Goal: Task Accomplishment & Management: Use online tool/utility

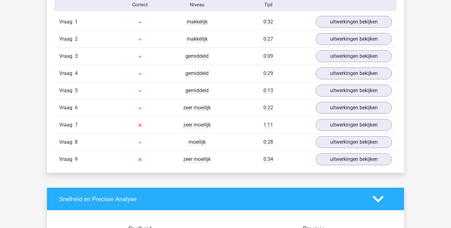
scroll to position [702, 0]
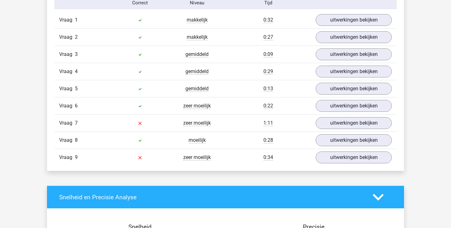
click at [117, 126] on div at bounding box center [139, 124] width 57 height 8
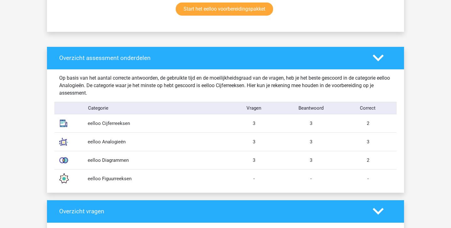
scroll to position [0, 0]
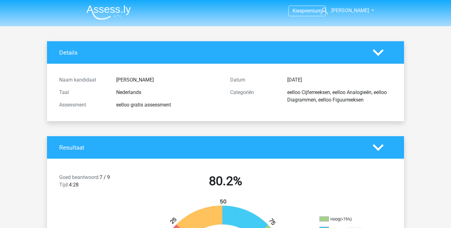
click at [103, 9] on img at bounding box center [108, 12] width 44 height 15
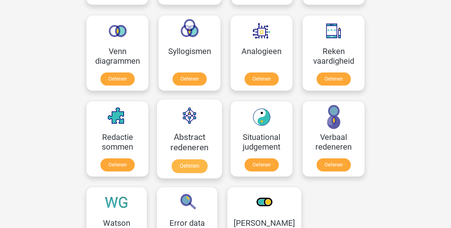
scroll to position [371, 0]
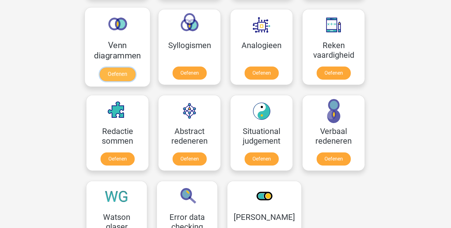
click at [126, 73] on link "Oefenen" at bounding box center [118, 75] width 36 height 14
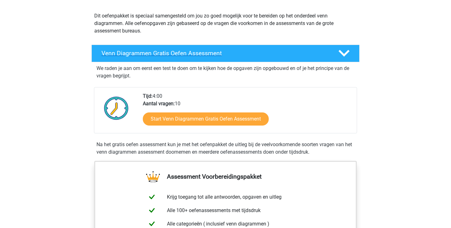
scroll to position [67, 0]
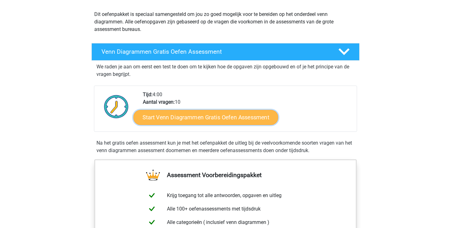
click at [187, 115] on link "Start Venn Diagrammen Gratis Oefen Assessment" at bounding box center [205, 117] width 145 height 15
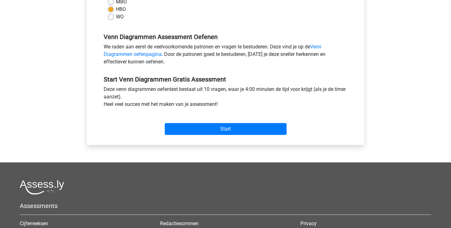
scroll to position [171, 0]
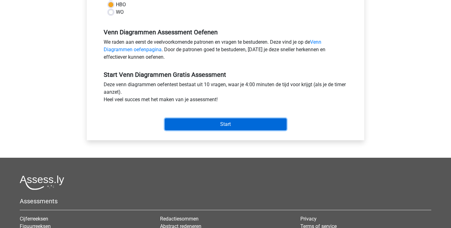
click at [245, 125] on input "Start" at bounding box center [226, 125] width 122 height 12
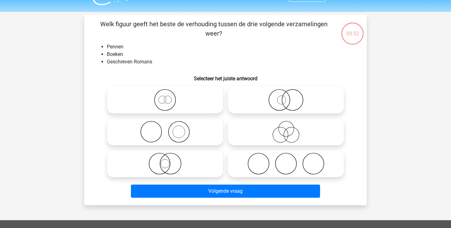
scroll to position [24, 0]
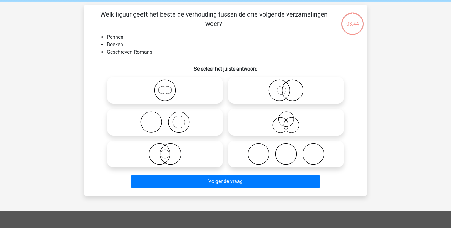
click at [179, 125] on icon at bounding box center [165, 122] width 111 height 22
click at [169, 119] on input "radio" at bounding box center [167, 117] width 4 height 4
radio input "true"
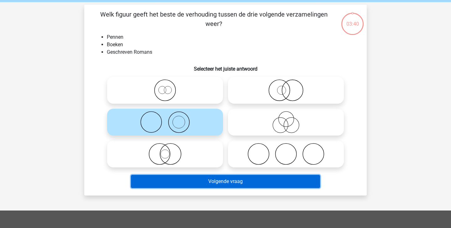
click at [241, 185] on button "Volgende vraag" at bounding box center [225, 181] width 189 height 13
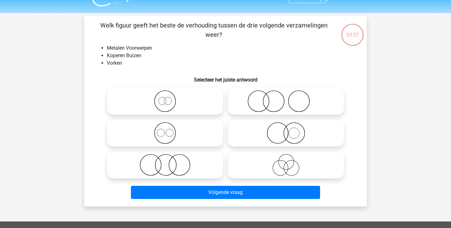
scroll to position [13, 0]
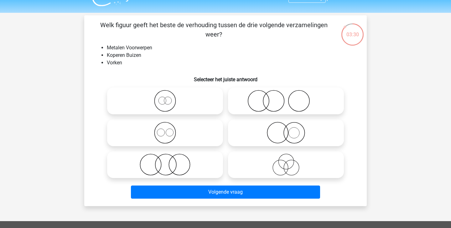
click at [173, 138] on icon at bounding box center [165, 133] width 111 height 22
click at [169, 130] on input "radio" at bounding box center [167, 128] width 4 height 4
radio input "true"
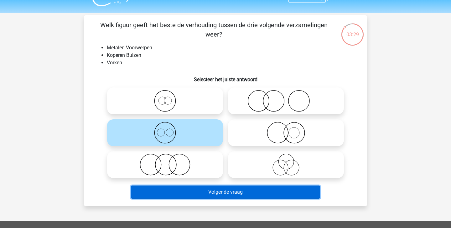
click at [250, 194] on button "Volgende vraag" at bounding box center [225, 192] width 189 height 13
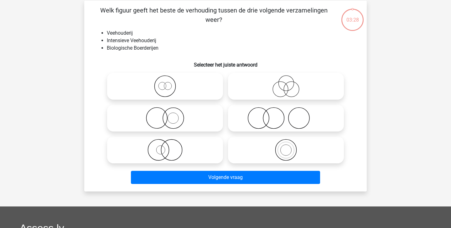
scroll to position [29, 0]
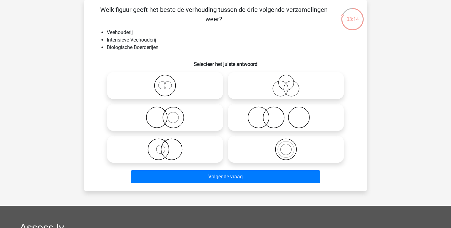
click at [180, 121] on icon at bounding box center [165, 118] width 111 height 22
click at [169, 115] on input "radio" at bounding box center [167, 112] width 4 height 4
radio input "true"
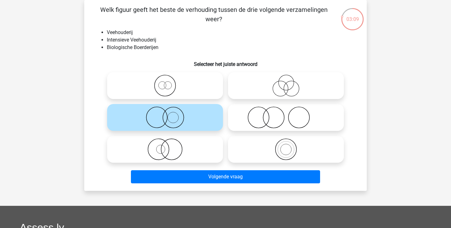
click at [280, 82] on icon at bounding box center [285, 86] width 111 height 22
click at [286, 82] on input "radio" at bounding box center [288, 81] width 4 height 4
radio input "true"
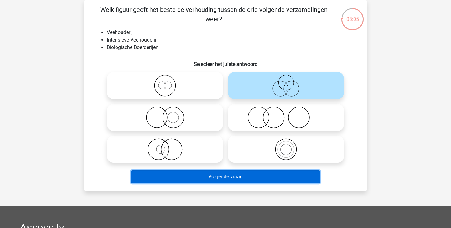
click at [254, 180] on button "Volgende vraag" at bounding box center [225, 177] width 189 height 13
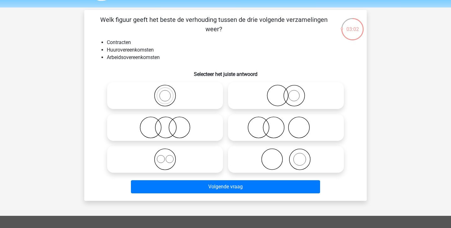
scroll to position [17, 0]
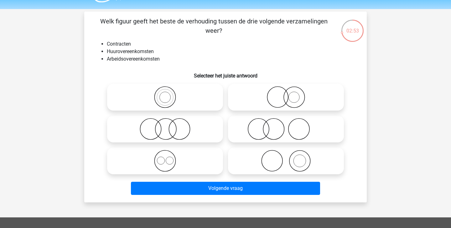
click at [183, 157] on icon at bounding box center [165, 161] width 111 height 22
click at [169, 157] on input "radio" at bounding box center [167, 156] width 4 height 4
radio input "true"
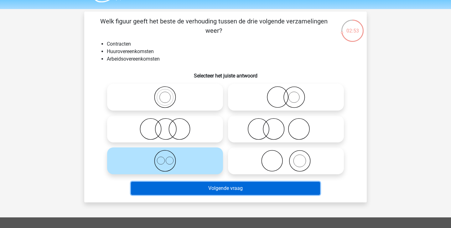
click at [215, 193] on button "Volgende vraag" at bounding box center [225, 188] width 189 height 13
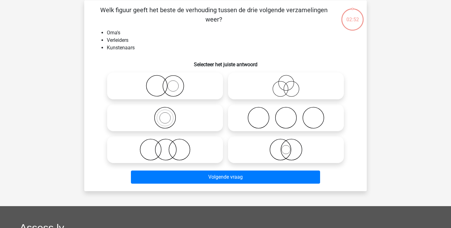
scroll to position [29, 0]
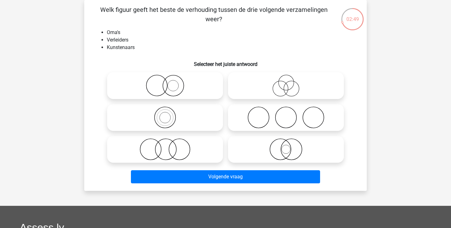
click at [273, 85] on icon at bounding box center [285, 86] width 111 height 22
click at [286, 83] on input "radio" at bounding box center [288, 81] width 4 height 4
radio input "true"
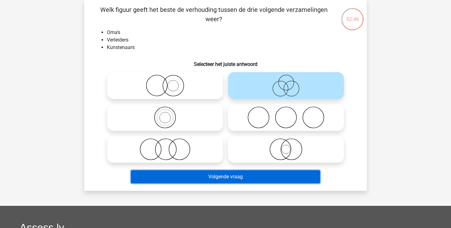
click at [238, 180] on button "Volgende vraag" at bounding box center [225, 177] width 189 height 13
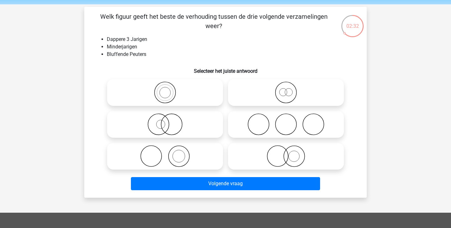
scroll to position [21, 0]
